Goal: Navigation & Orientation: Go to known website

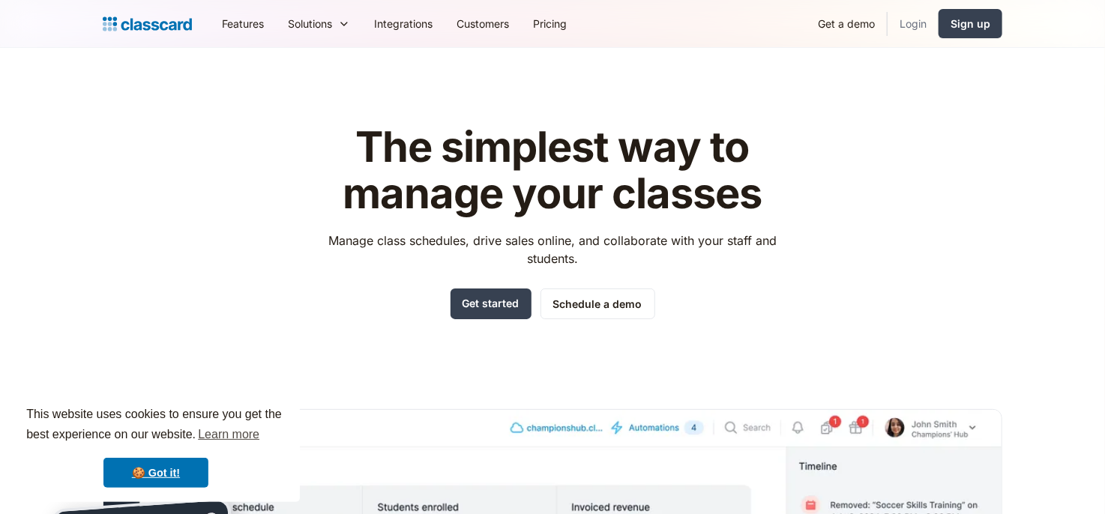
click at [906, 24] on link "Login" at bounding box center [913, 24] width 51 height 34
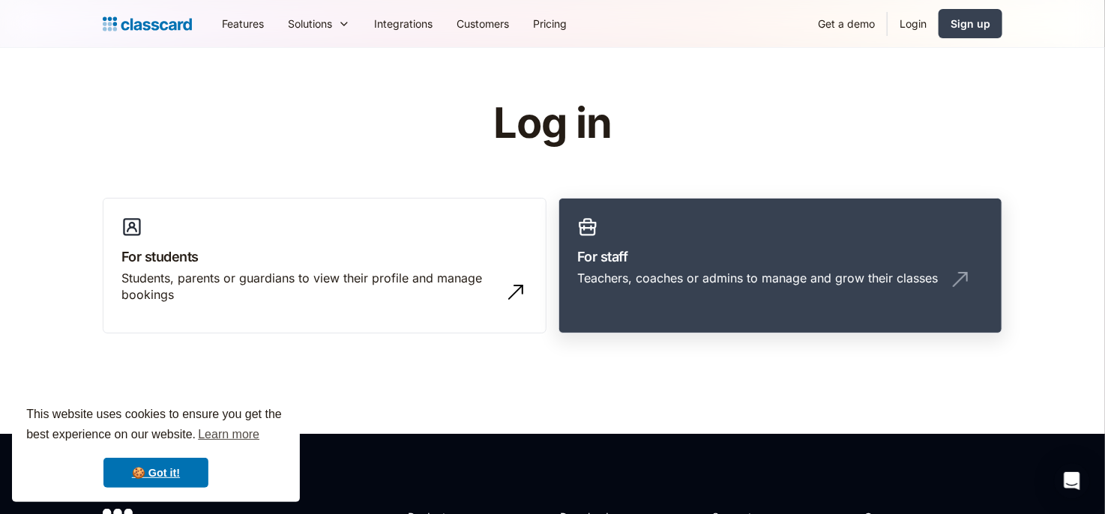
click at [754, 235] on link "For staff Teachers, coaches or admins to manage and grow their classes" at bounding box center [781, 266] width 444 height 136
